Goal: Task Accomplishment & Management: Manage account settings

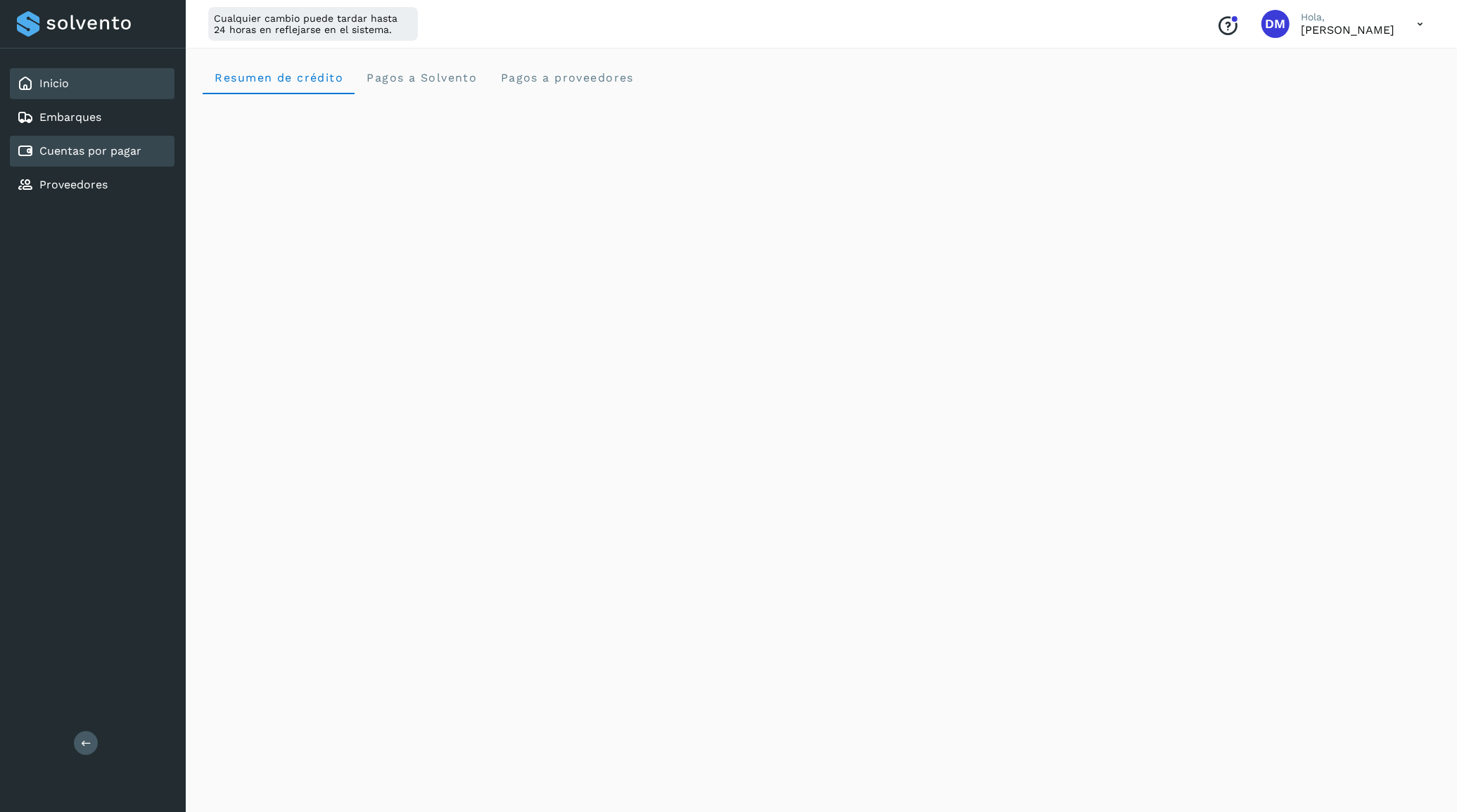
click at [107, 152] on link "Cuentas por pagar" at bounding box center [91, 151] width 102 height 14
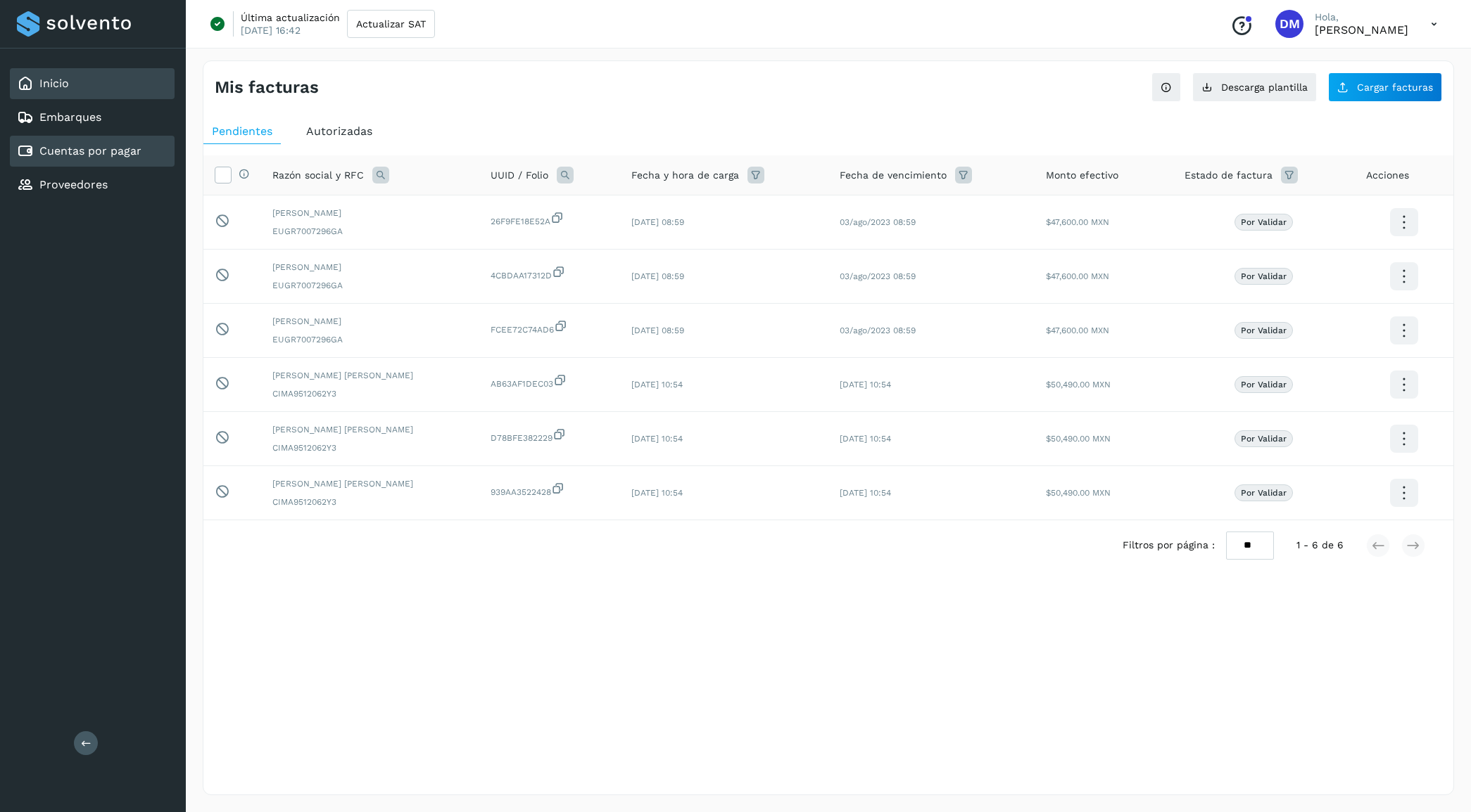
click at [73, 86] on div "Inicio" at bounding box center [92, 83] width 165 height 31
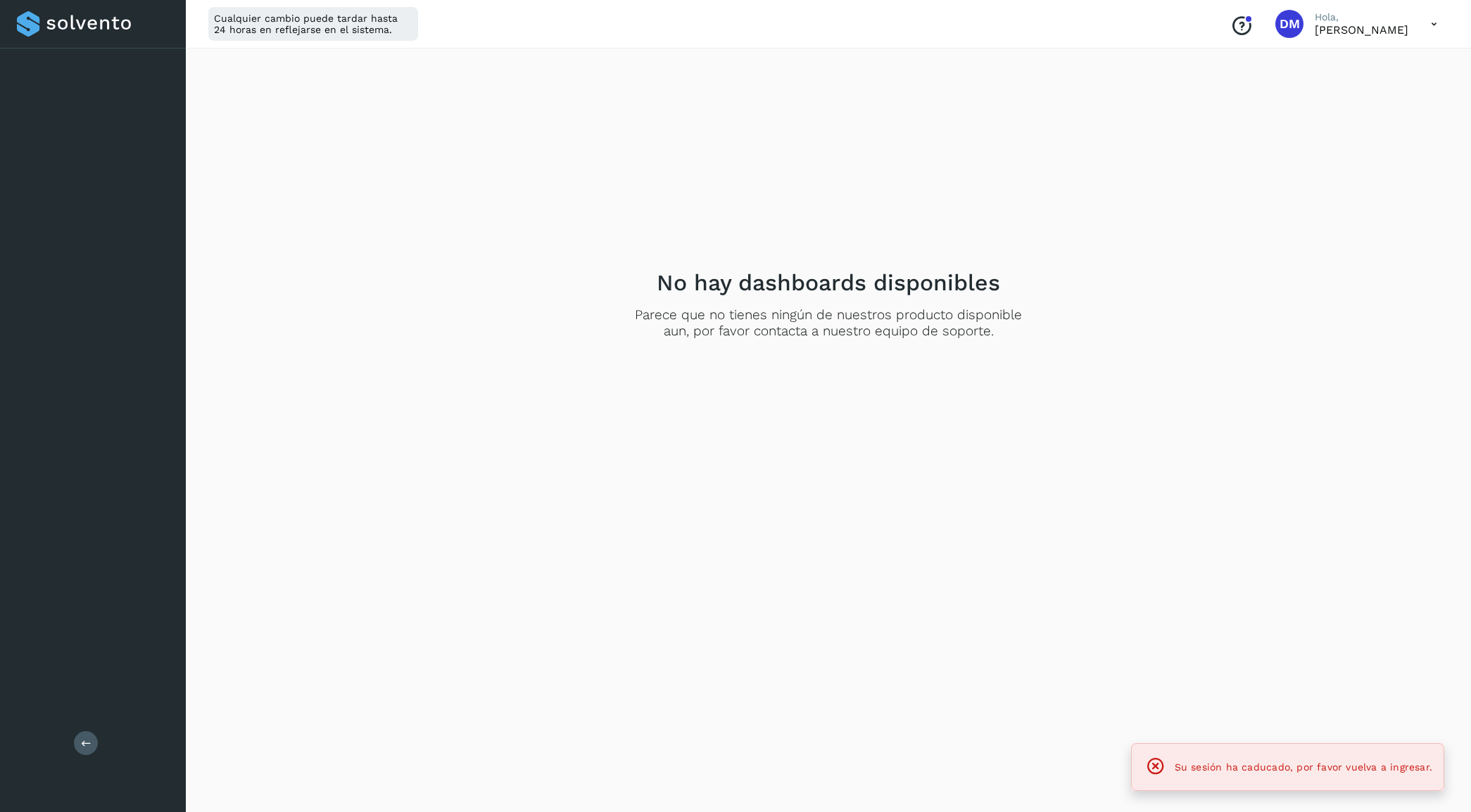
click at [96, 147] on div "Salir" at bounding box center [93, 406] width 185 height 812
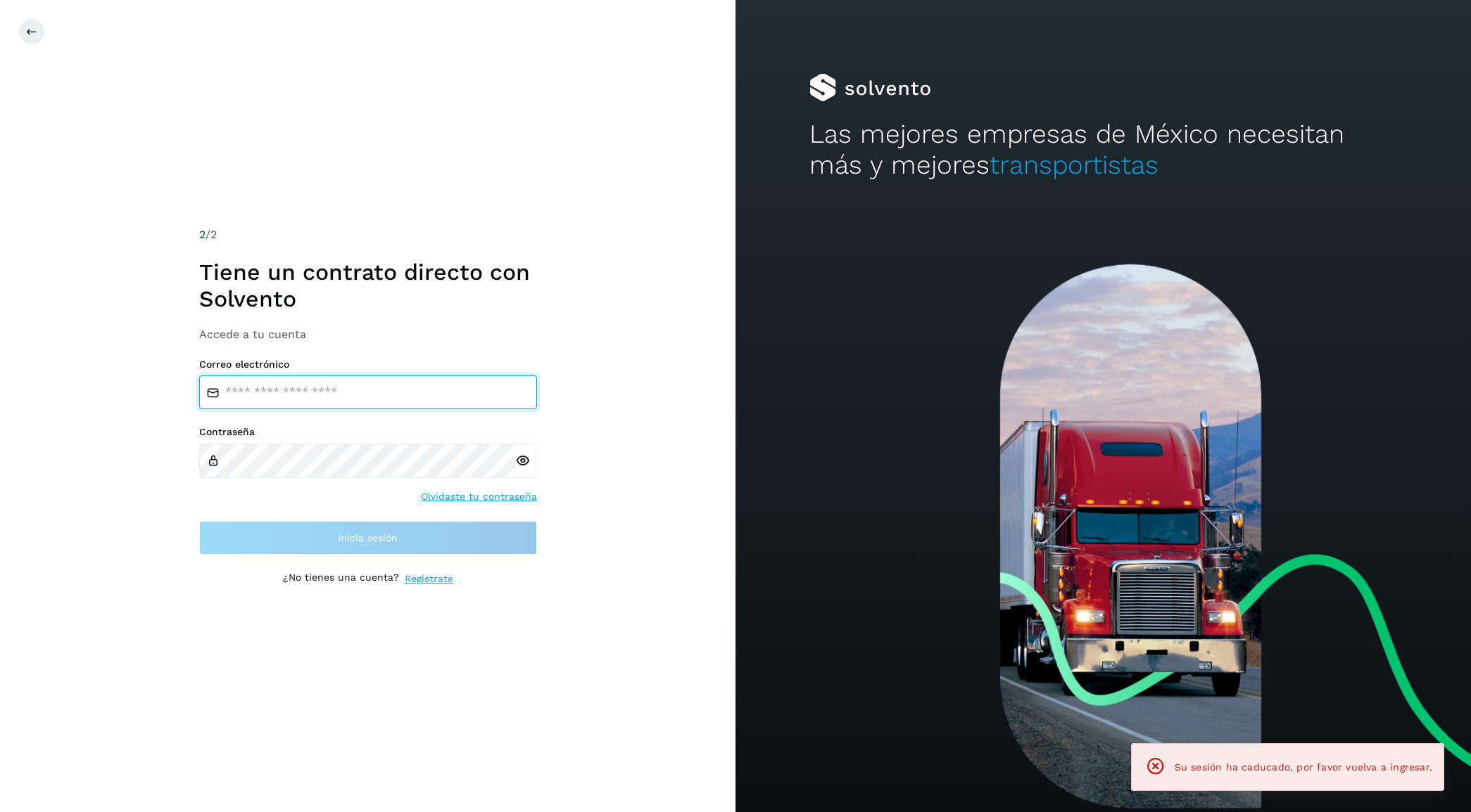
type input "**********"
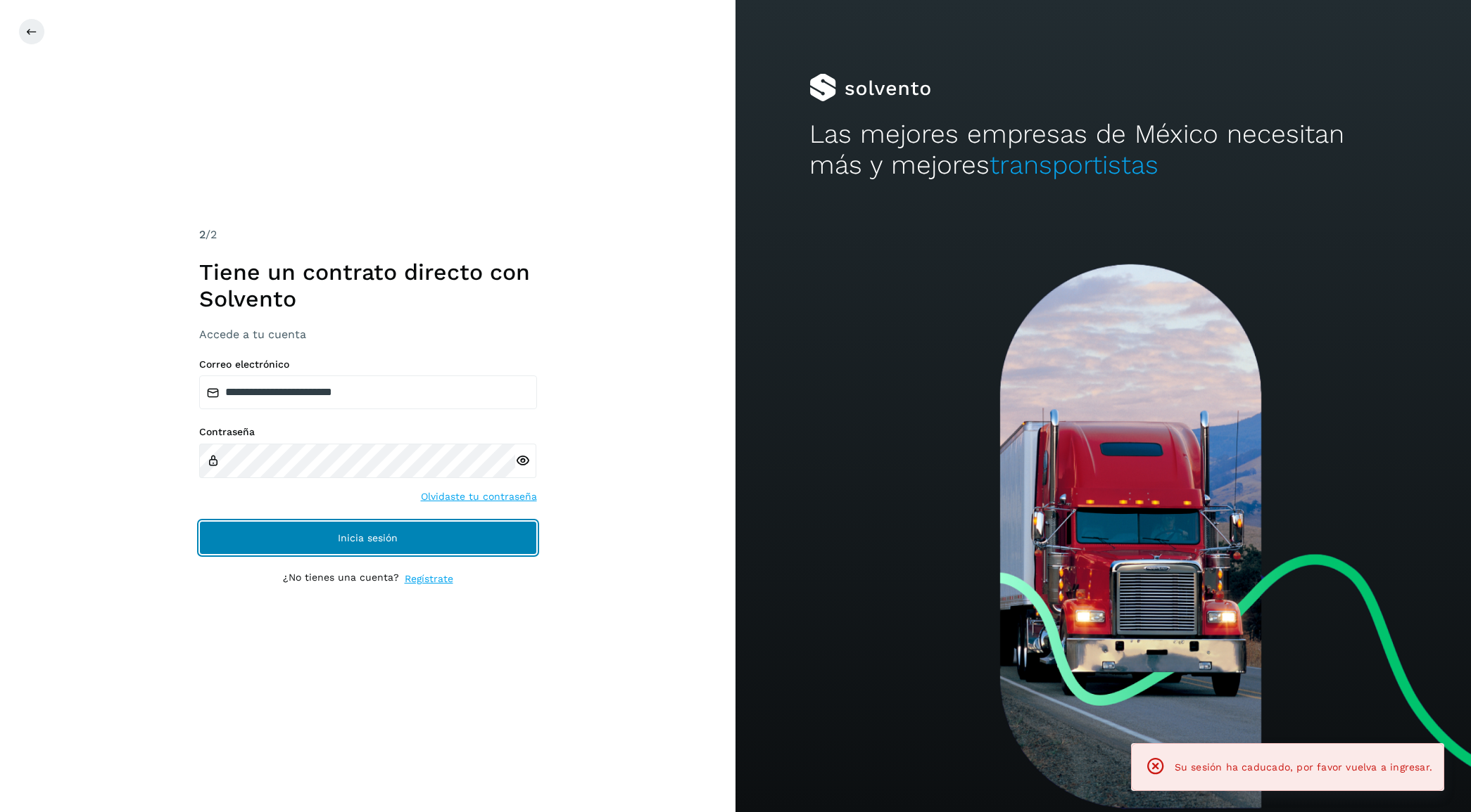
click at [370, 535] on span "Inicia sesión" at bounding box center [367, 538] width 60 height 10
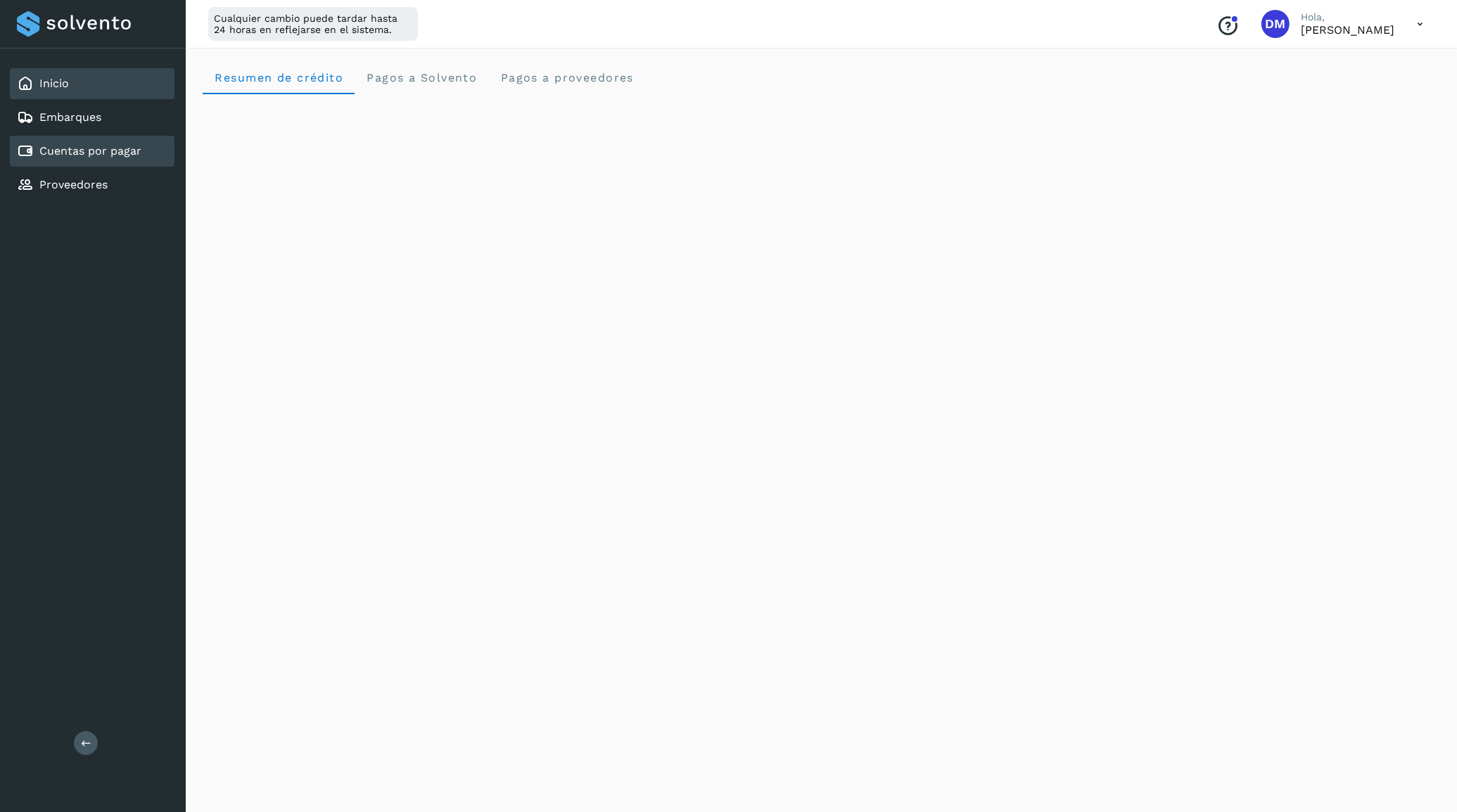
click at [81, 138] on div "Cuentas por pagar" at bounding box center [92, 151] width 165 height 31
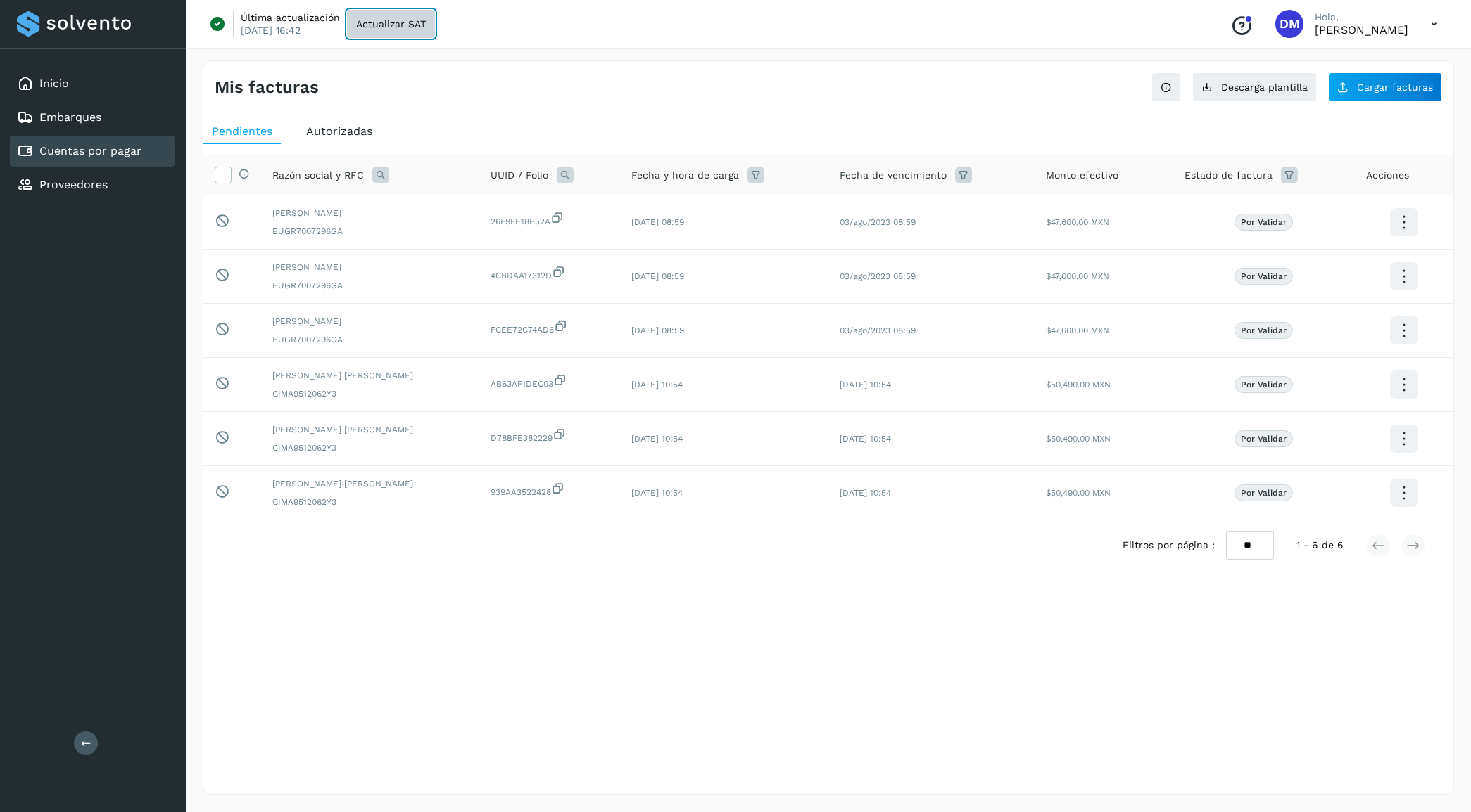
click at [395, 14] on button "Actualizar SAT" at bounding box center [391, 24] width 88 height 28
click at [1265, 619] on div "Pendientes Autorizadas Selecciona todas las facturas disponibles para autorizac…" at bounding box center [828, 368] width 1250 height 509
